Goal: Find specific page/section: Find specific page/section

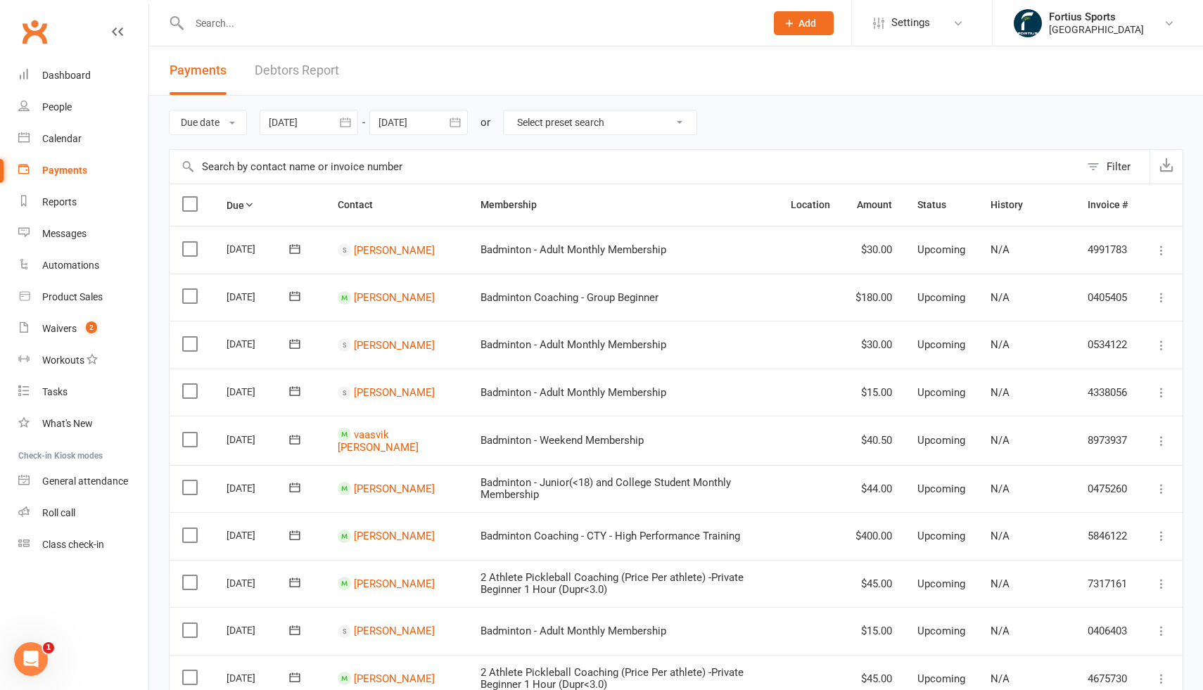
select select "100"
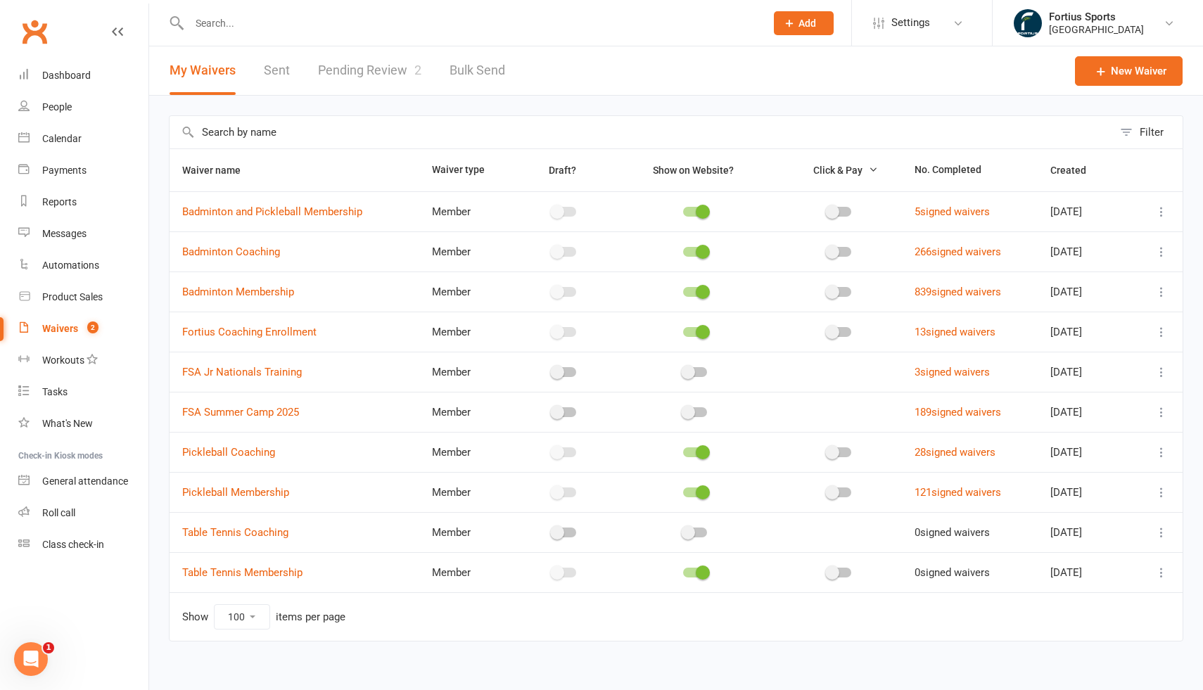
click at [391, 75] on link "Pending Review 2" at bounding box center [369, 70] width 103 height 49
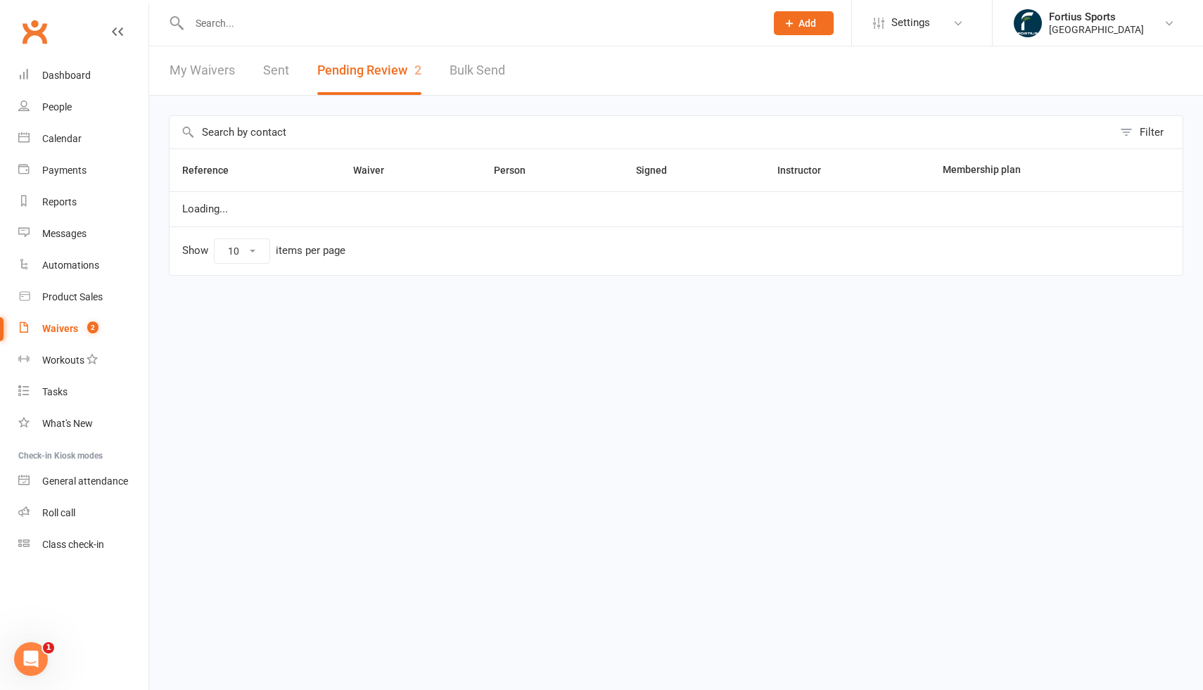
select select "100"
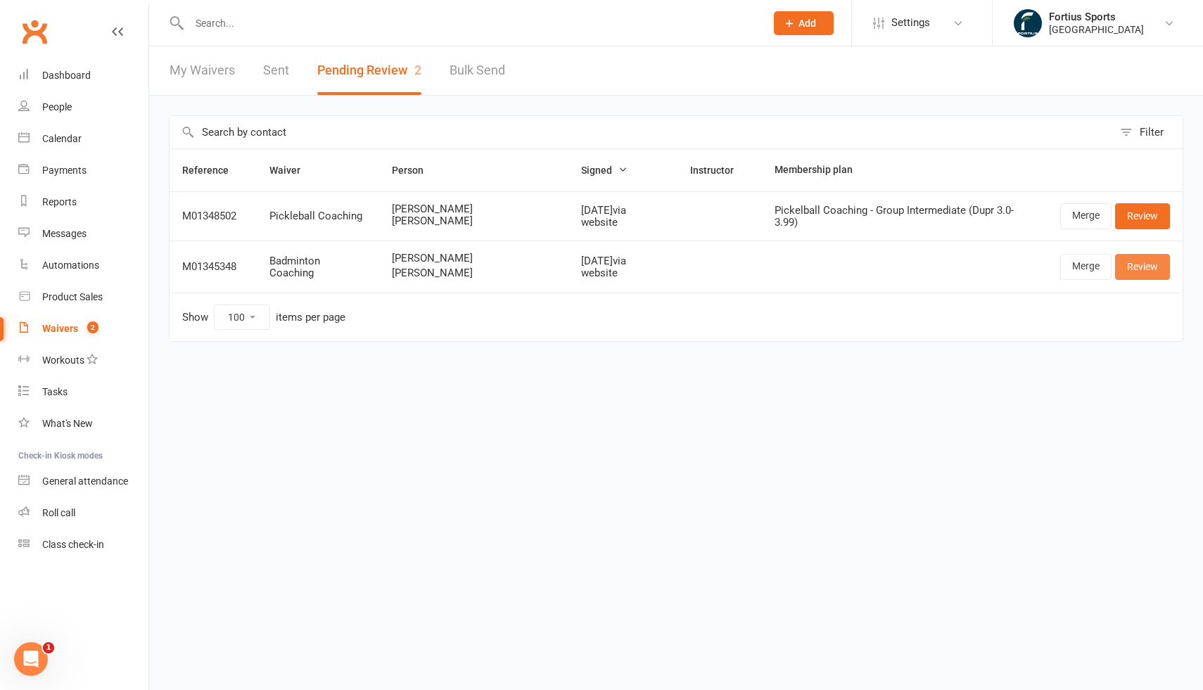
click at [1148, 269] on link "Review" at bounding box center [1142, 266] width 55 height 25
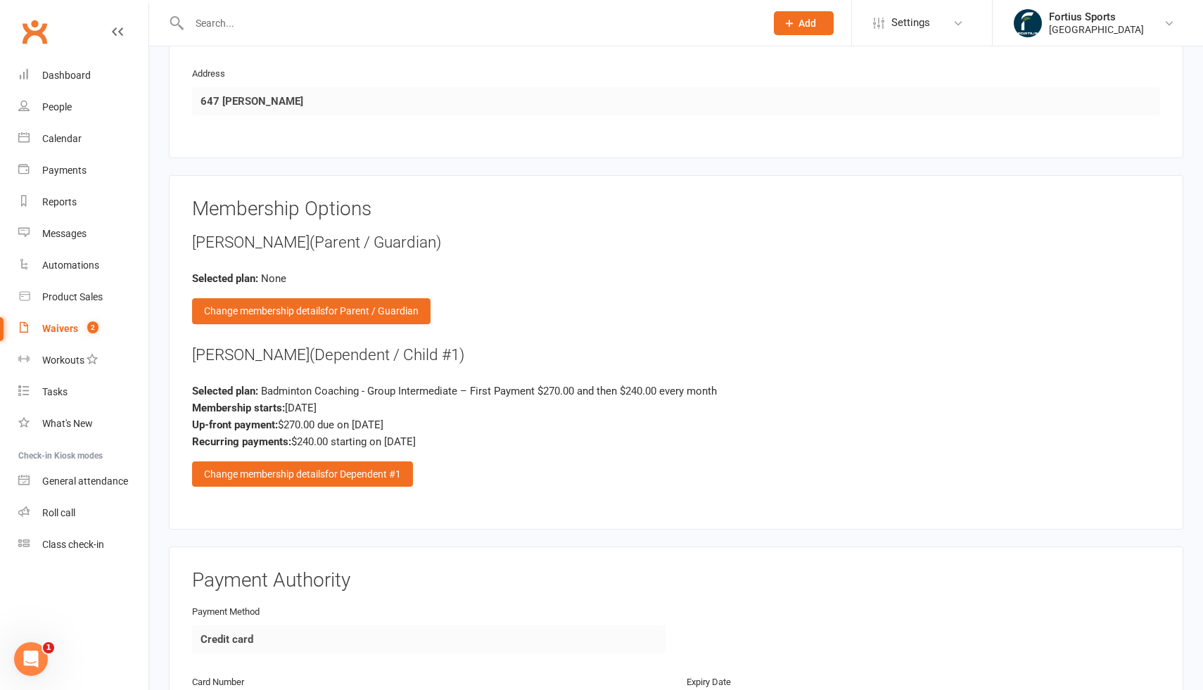
scroll to position [1350, 0]
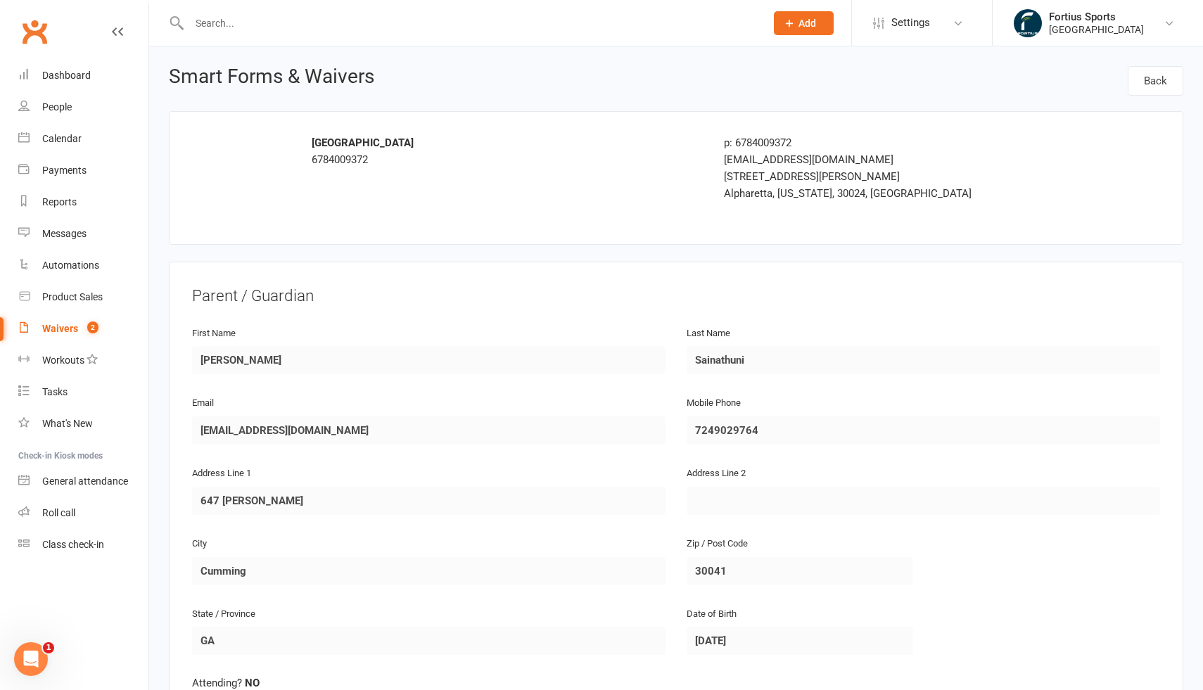
select select "100"
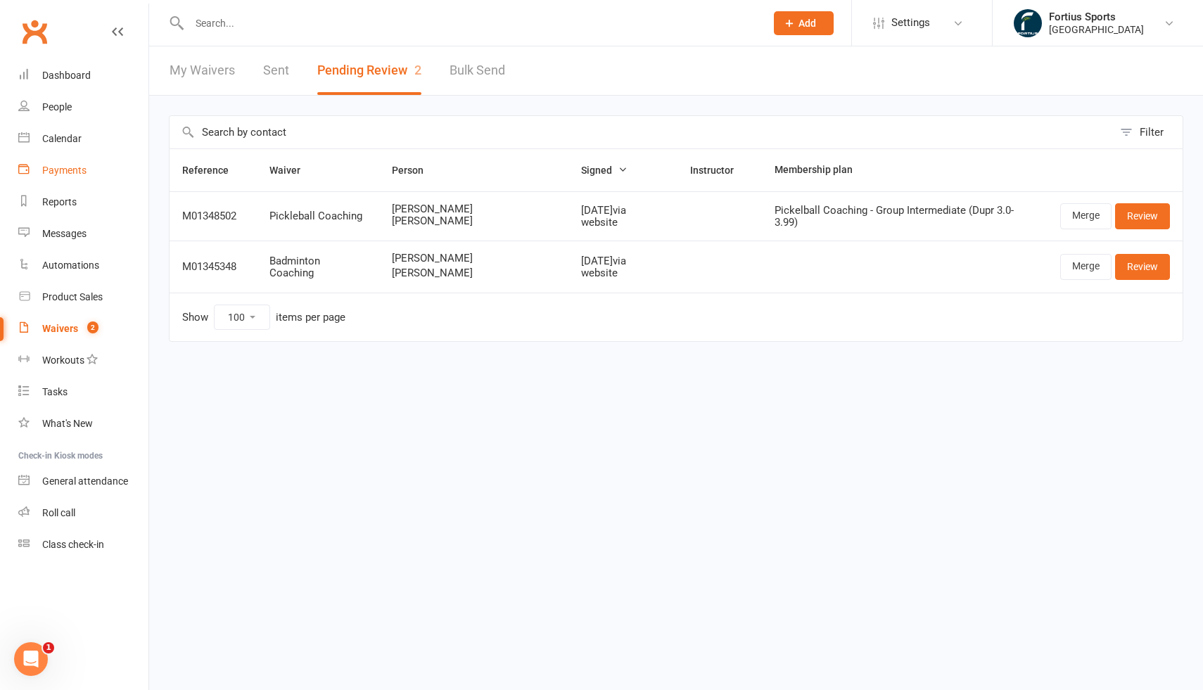
click at [72, 170] on div "Payments" at bounding box center [64, 170] width 44 height 11
click at [76, 171] on div "Payments" at bounding box center [64, 170] width 44 height 11
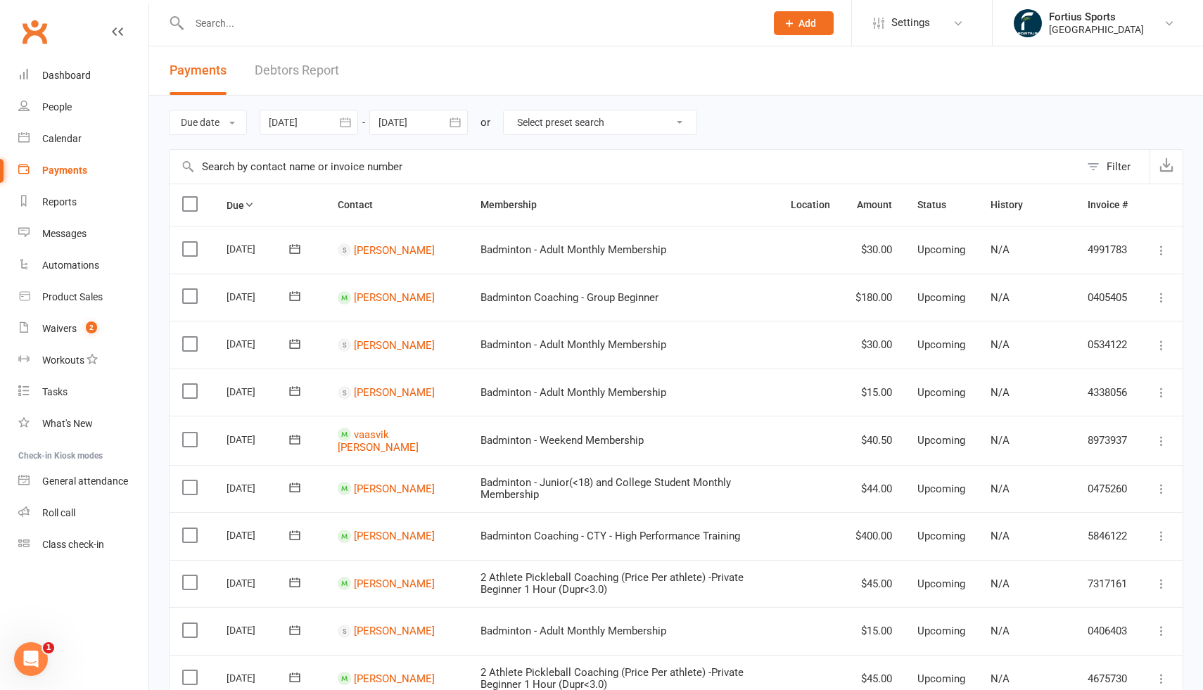
click at [293, 71] on link "Debtors Report" at bounding box center [297, 70] width 84 height 49
